Goal: Submit feedback/report problem: Provide input to the site owners about the experience or issues

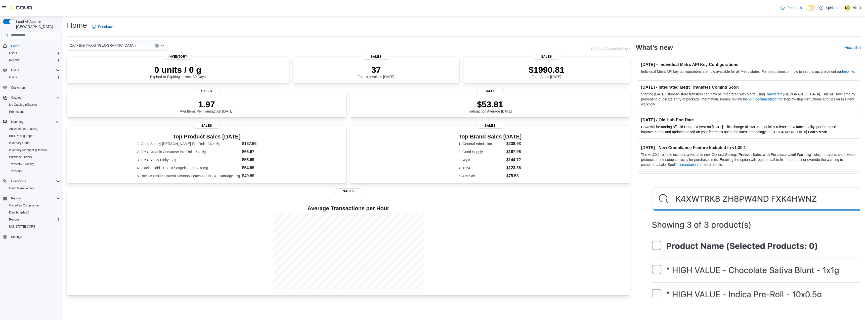
click at [300, 29] on div "Home Feedback" at bounding box center [464, 26] width 794 height 13
